Goal: Transaction & Acquisition: Purchase product/service

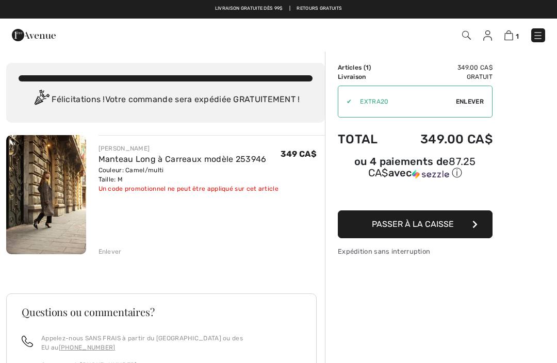
click at [422, 229] on span "Passer à la caisse" at bounding box center [413, 224] width 82 height 10
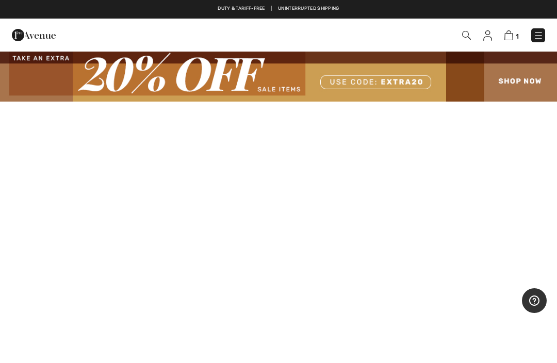
click at [538, 37] on img at bounding box center [538, 35] width 10 height 10
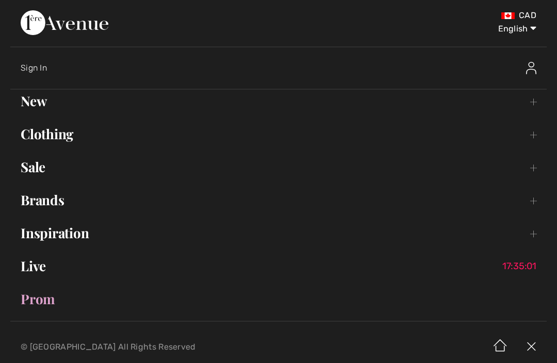
click at [525, 30] on select "English Français" at bounding box center [510, 26] width 54 height 31
select select "/fr/"
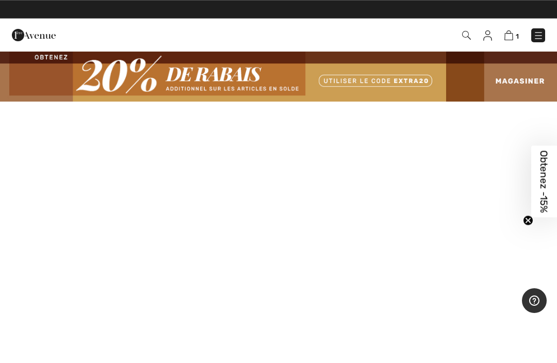
click at [540, 36] on img at bounding box center [538, 35] width 10 height 10
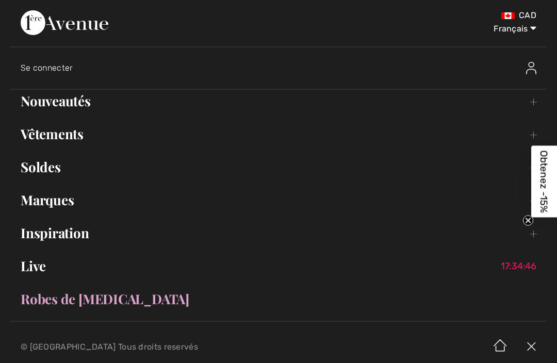
click at [48, 168] on link "Soldes Toggle submenu" at bounding box center [278, 167] width 536 height 23
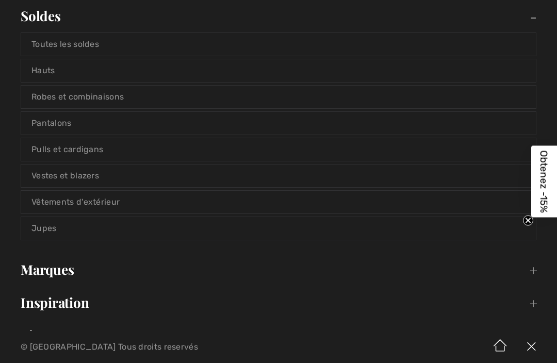
scroll to position [152, 0]
click at [156, 182] on link "Vestes et blazers" at bounding box center [278, 175] width 514 height 23
click at [147, 177] on link "Vestes et blazers" at bounding box center [278, 175] width 514 height 23
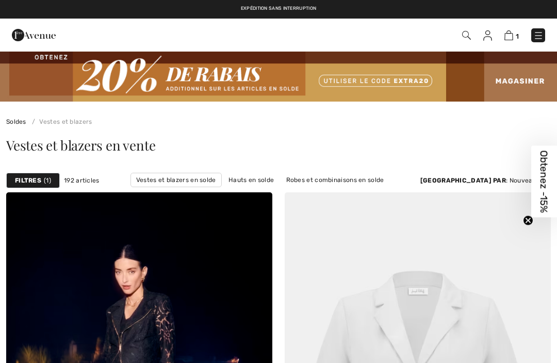
checkbox input "true"
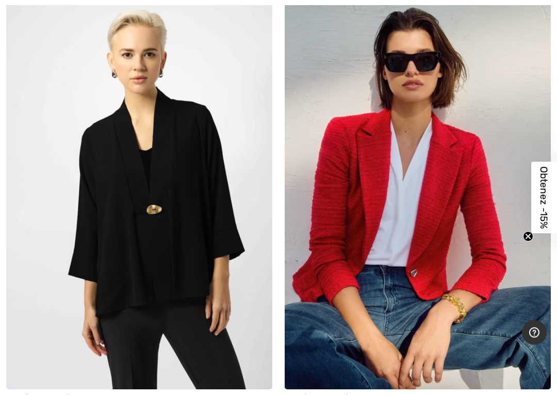
scroll to position [7600, 0]
click at [474, 201] on img at bounding box center [418, 190] width 266 height 399
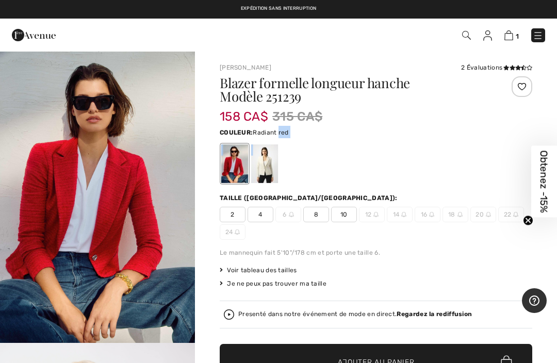
click at [461, 172] on div at bounding box center [376, 163] width 312 height 43
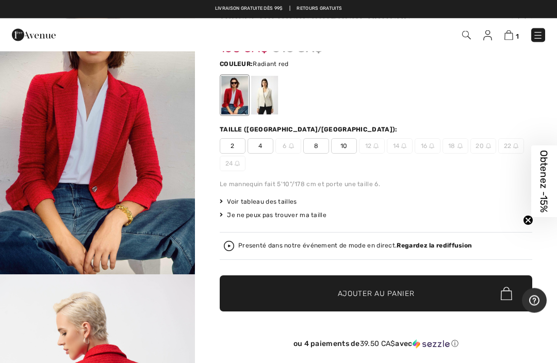
scroll to position [59, 0]
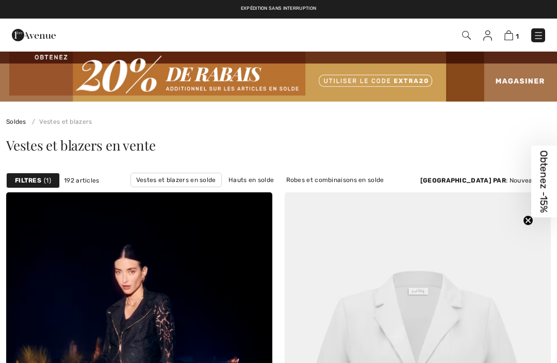
checkbox input "true"
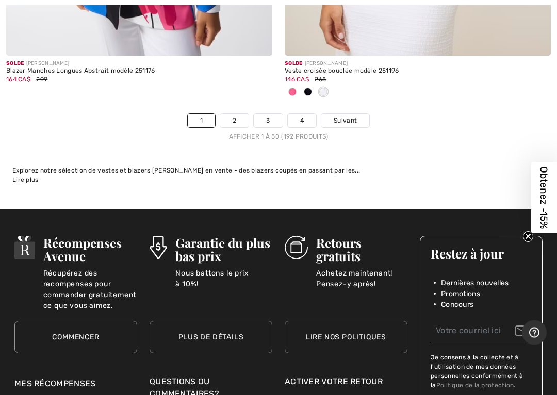
scroll to position [11774, 0]
click at [350, 116] on span "Suivant" at bounding box center [345, 120] width 23 height 9
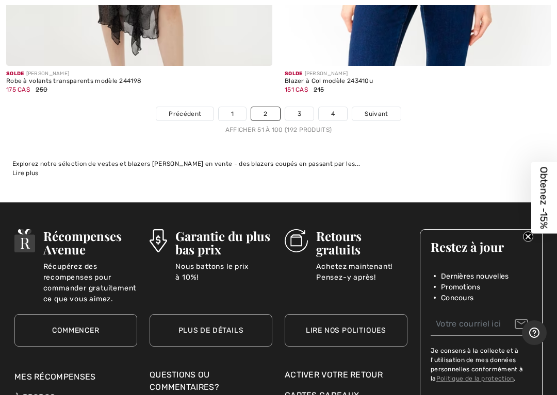
scroll to position [11584, 0]
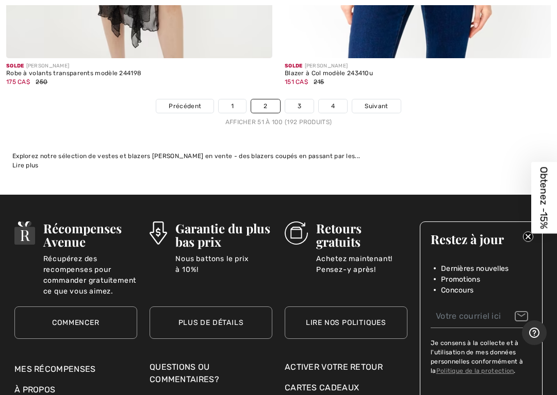
click at [387, 102] on span "Suivant" at bounding box center [375, 106] width 23 height 9
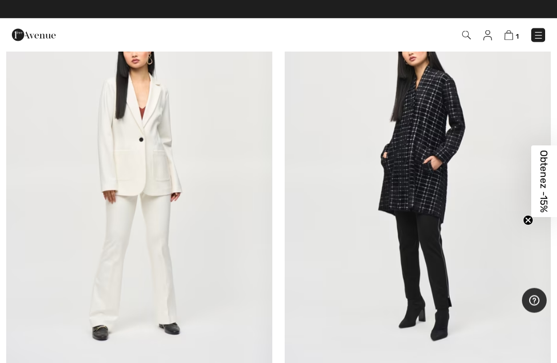
scroll to position [6152, 0]
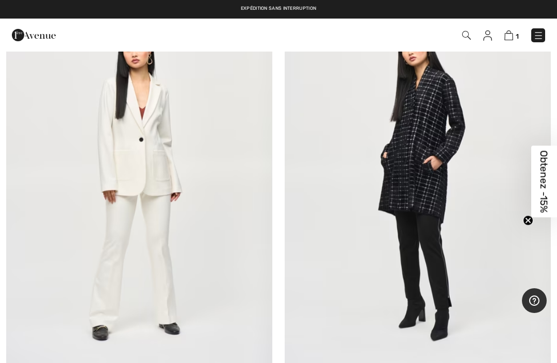
click at [440, 152] on img at bounding box center [418, 183] width 266 height 399
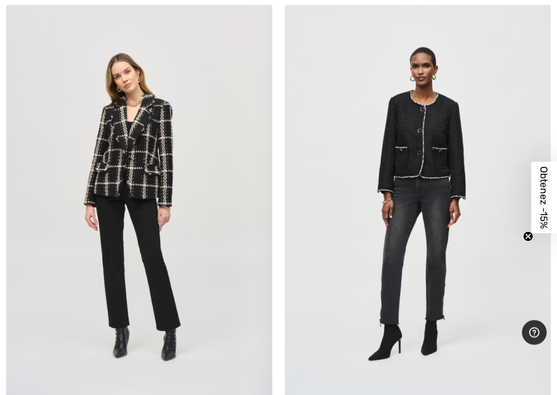
scroll to position [8480, 0]
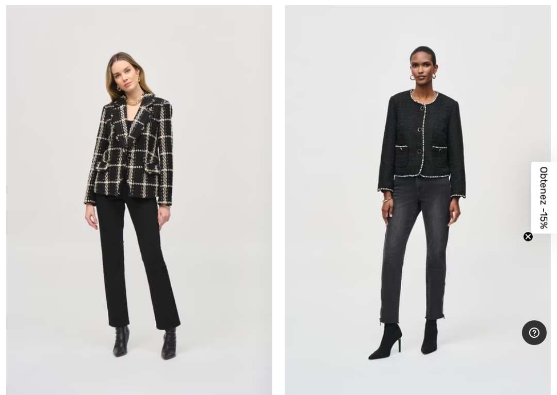
click at [446, 151] on img at bounding box center [418, 203] width 266 height 399
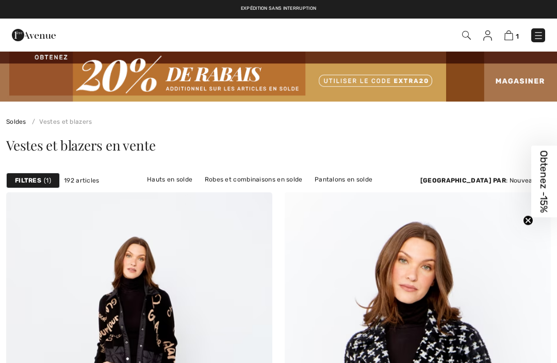
checkbox input "true"
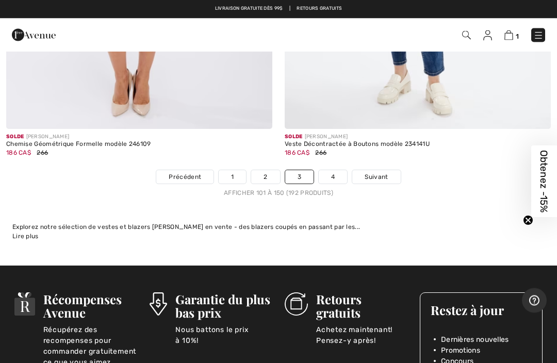
scroll to position [11513, 0]
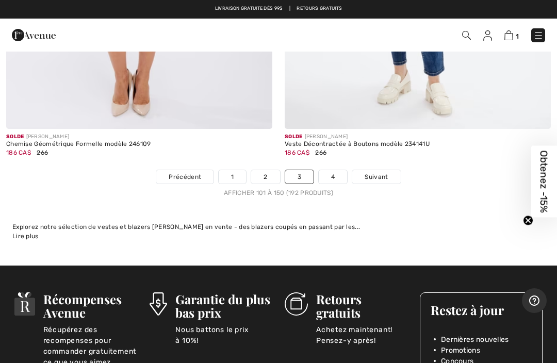
click at [374, 172] on span "Suivant" at bounding box center [375, 176] width 23 height 9
